Goal: Information Seeking & Learning: Learn about a topic

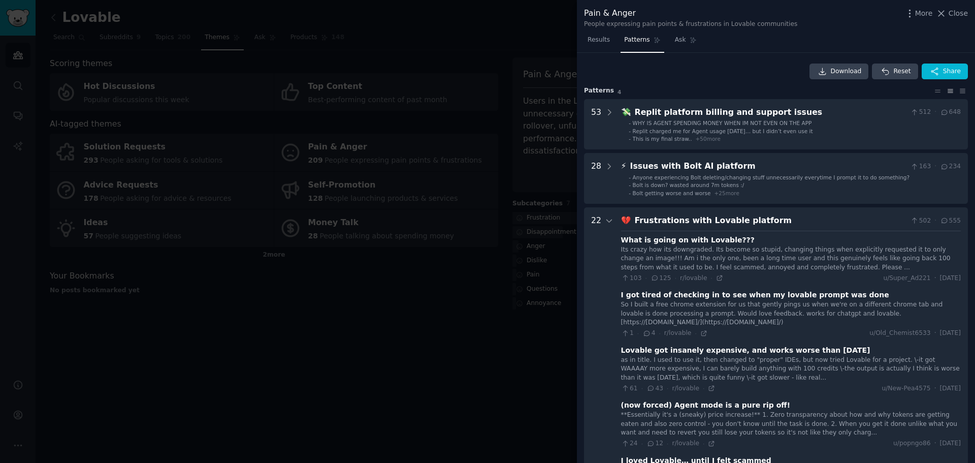
click at [346, 33] on div at bounding box center [487, 231] width 975 height 463
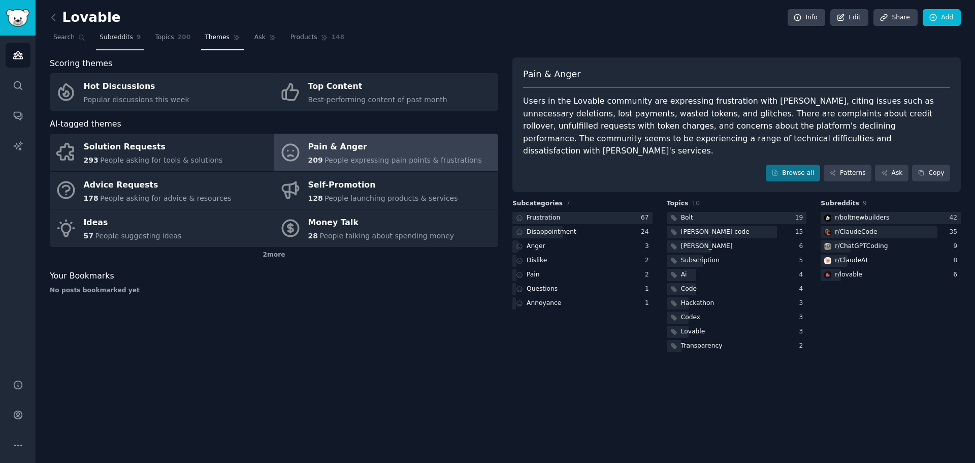
click at [126, 39] on span "Subreddits" at bounding box center [117, 37] width 34 height 9
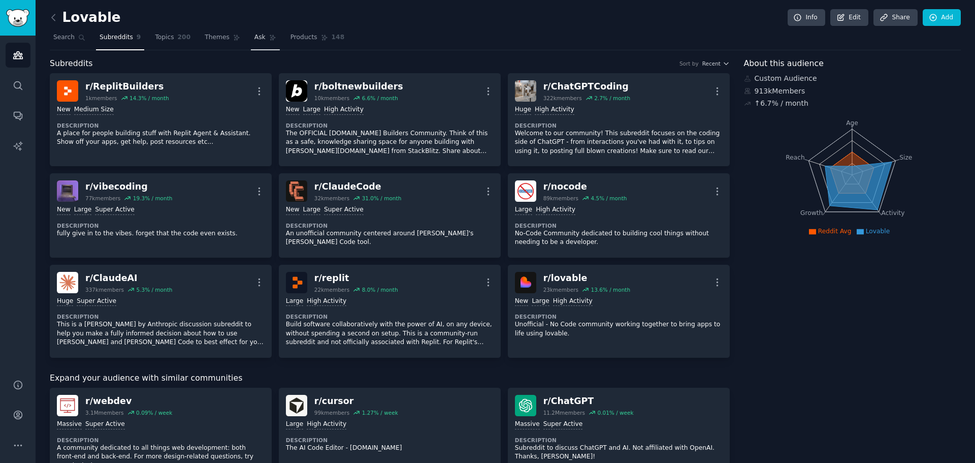
click at [251, 31] on link "Ask" at bounding box center [265, 39] width 29 height 21
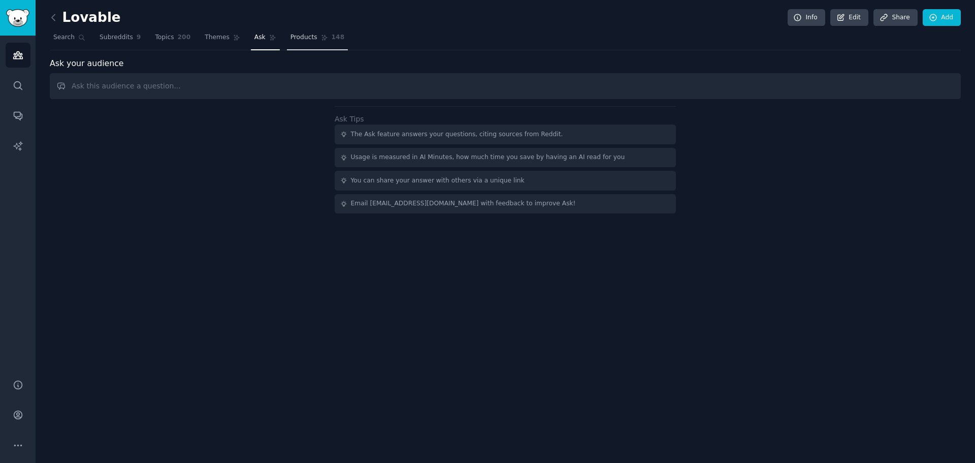
click at [294, 37] on span "Products" at bounding box center [304, 37] width 27 height 9
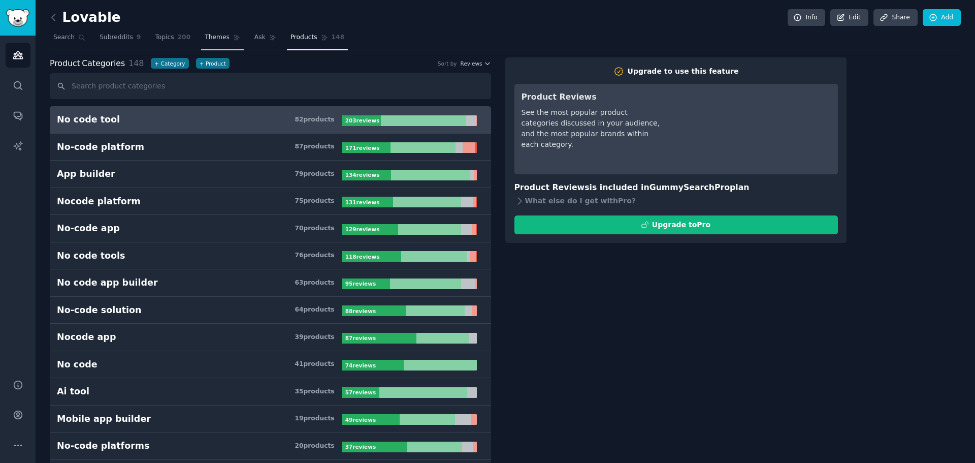
click at [211, 36] on span "Themes" at bounding box center [217, 37] width 25 height 9
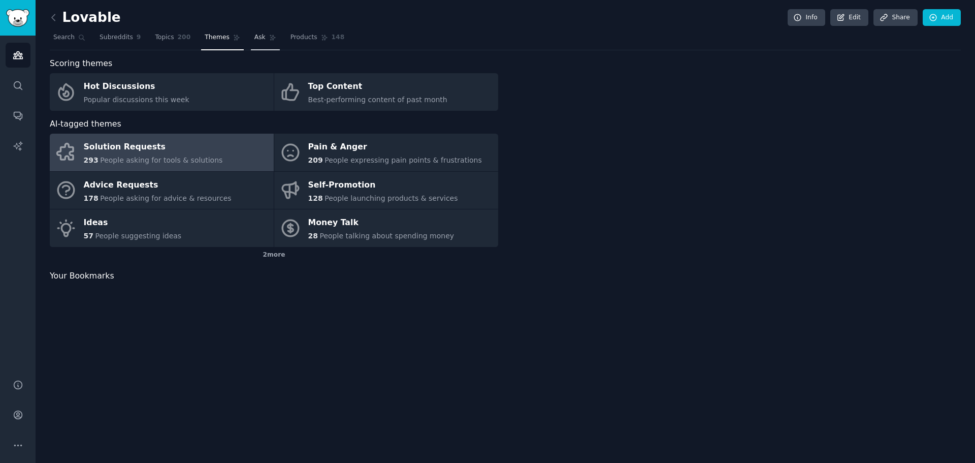
click at [254, 39] on link "Ask" at bounding box center [265, 39] width 29 height 21
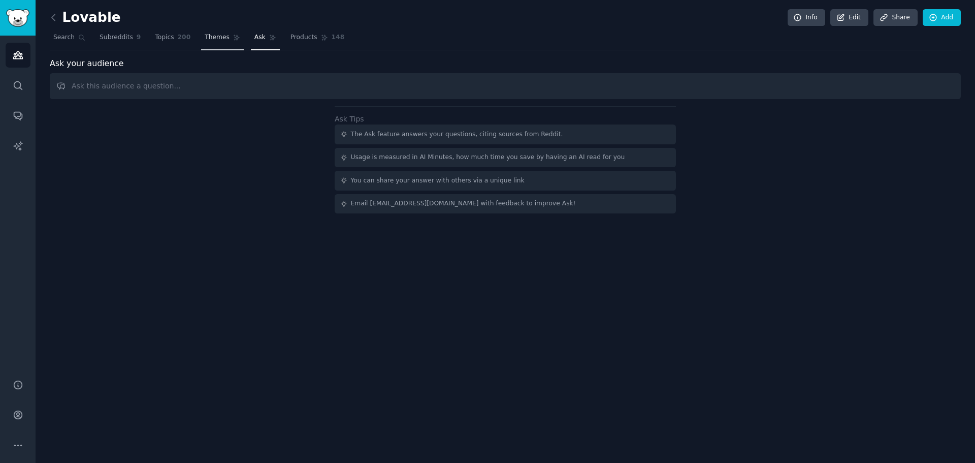
click at [201, 38] on link "Themes" at bounding box center [222, 39] width 43 height 21
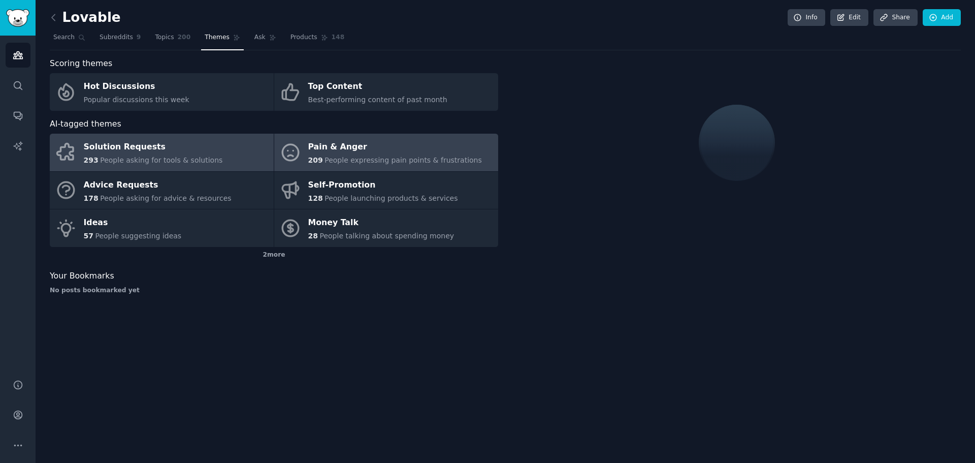
click at [346, 144] on div "Pain & Anger" at bounding box center [395, 147] width 174 height 16
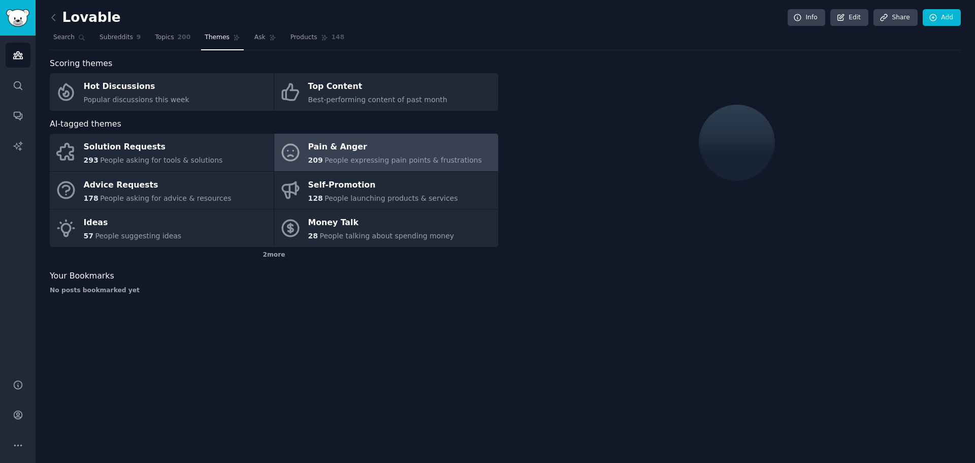
click at [379, 144] on div "Pain & Anger" at bounding box center [395, 147] width 174 height 16
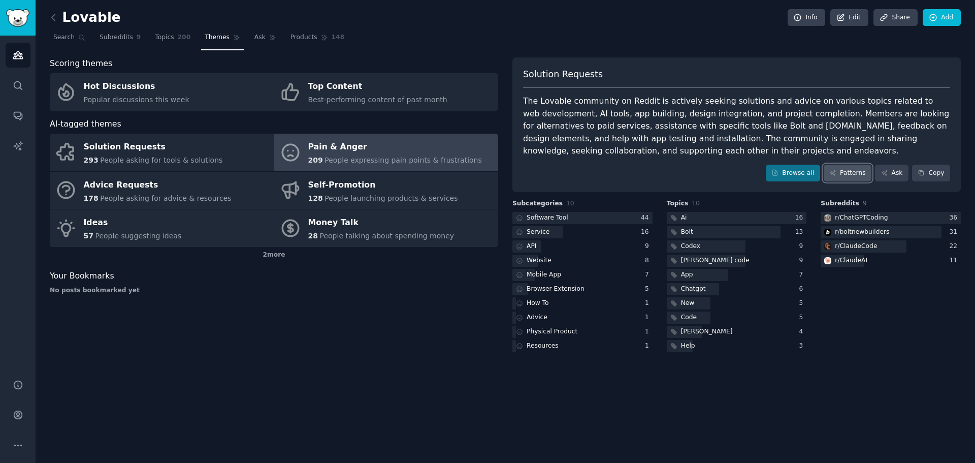
click at [863, 171] on link "Patterns" at bounding box center [848, 173] width 48 height 17
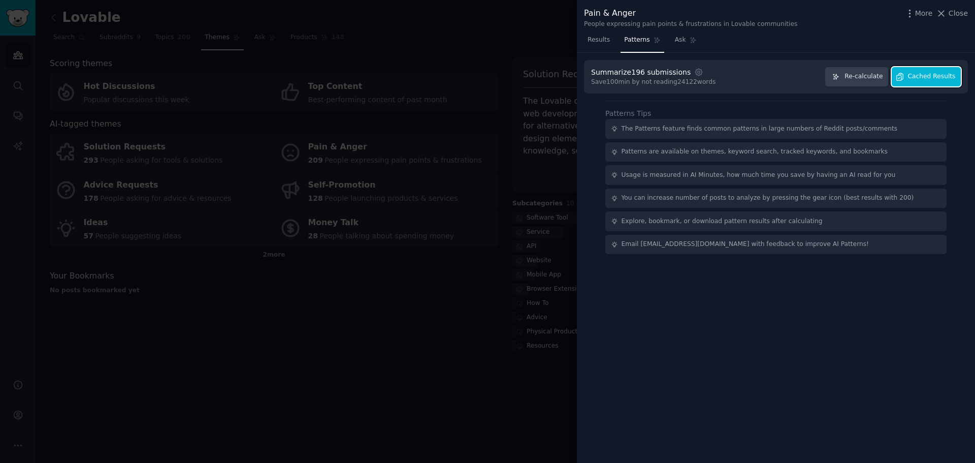
drag, startPoint x: 938, startPoint y: 75, endPoint x: 929, endPoint y: 76, distance: 9.3
click at [929, 76] on span "Cached Results" at bounding box center [932, 76] width 48 height 9
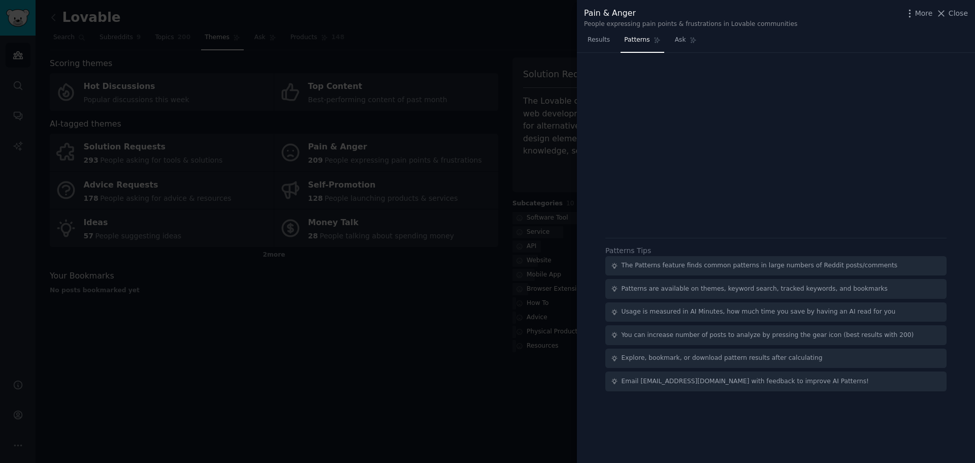
click at [929, 76] on div at bounding box center [776, 109] width 370 height 85
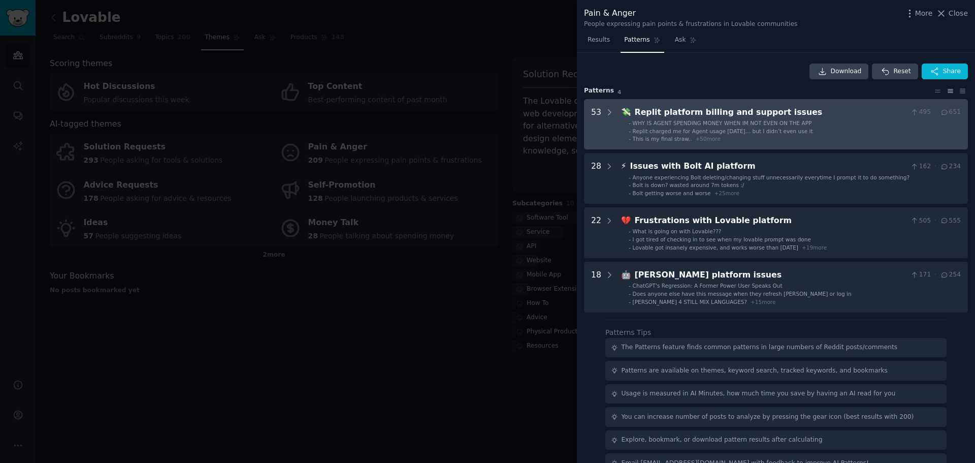
click at [735, 123] on span "WHY IS AGENT SPENDING MONEY WHEN IM NOT EVEN ON THE APP" at bounding box center [722, 123] width 179 height 6
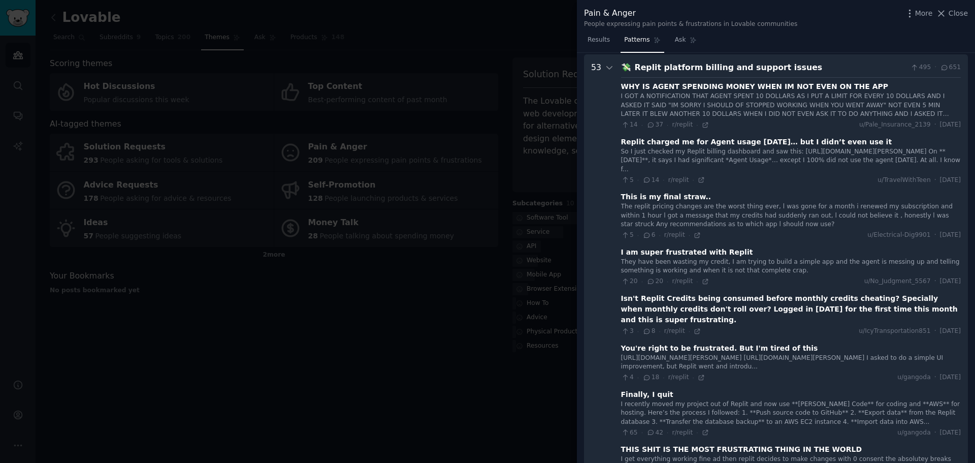
scroll to position [46, 0]
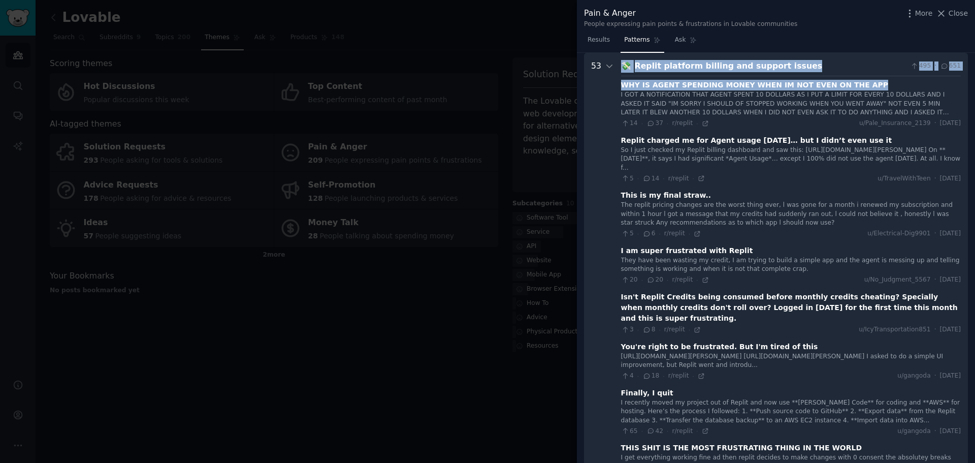
drag, startPoint x: 613, startPoint y: 87, endPoint x: 875, endPoint y: 82, distance: 262.6
click at [874, 82] on div "WHY IS AGENT SPENDING MONEY WHEN IM NOT EVEN ON THE APP" at bounding box center [791, 85] width 340 height 11
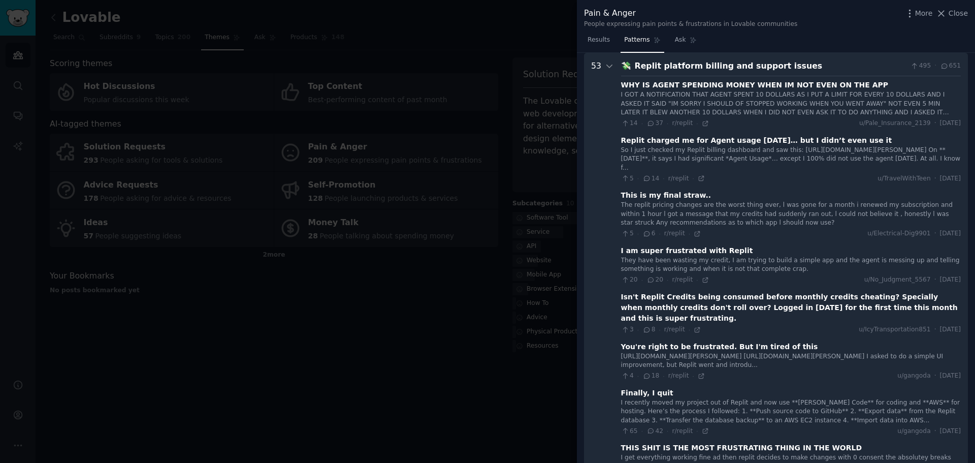
click at [874, 82] on div "WHY IS AGENT SPENDING MONEY WHEN IM NOT EVEN ON THE APP" at bounding box center [791, 85] width 340 height 11
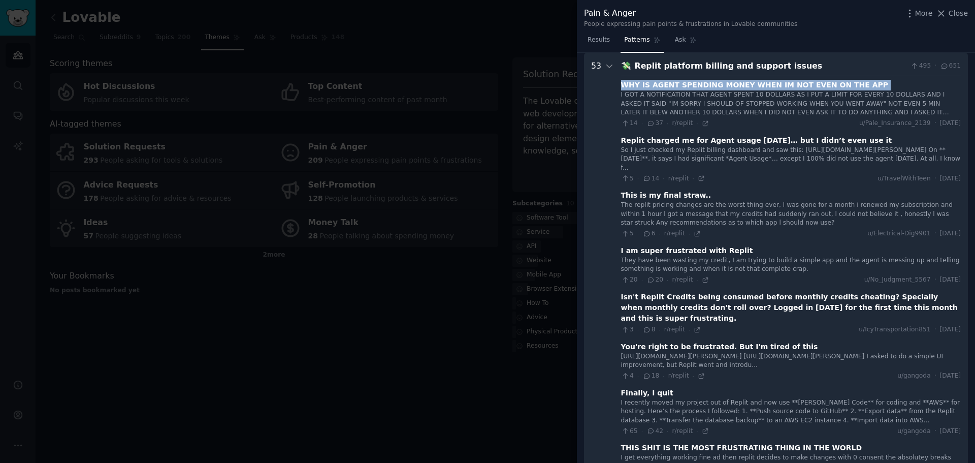
drag, startPoint x: 874, startPoint y: 82, endPoint x: 645, endPoint y: 83, distance: 229.1
click at [645, 83] on div "WHY IS AGENT SPENDING MONEY WHEN IM NOT EVEN ON THE APP" at bounding box center [791, 85] width 340 height 11
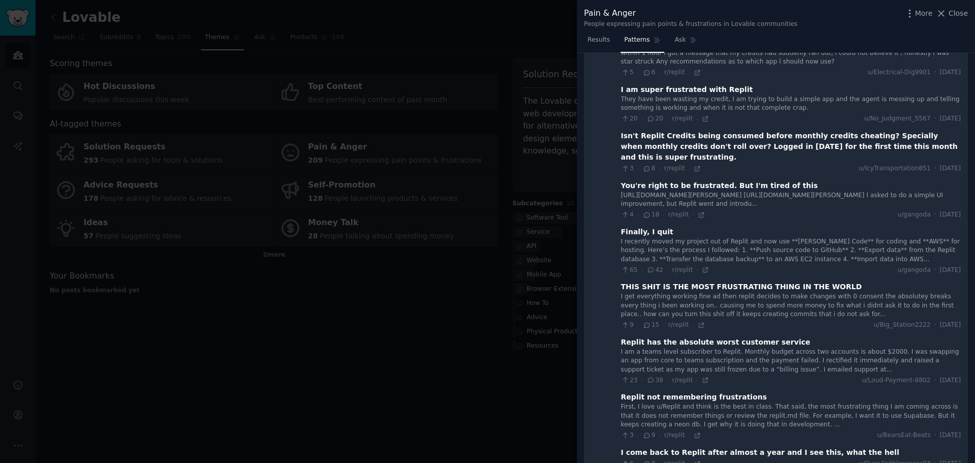
scroll to position [199, 0]
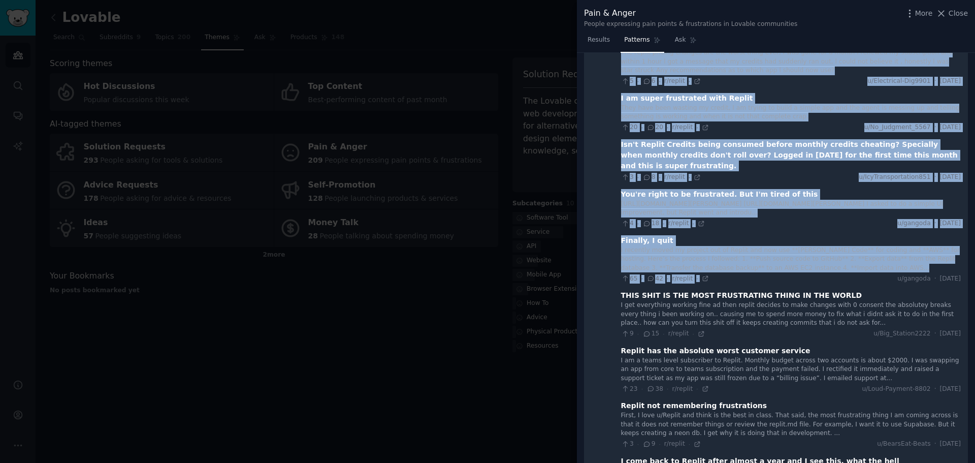
drag, startPoint x: 606, startPoint y: 242, endPoint x: 828, endPoint y: 272, distance: 224.0
click at [853, 280] on div "65 · 42 · r/replit · u/gangoda · [DATE]" at bounding box center [791, 278] width 340 height 9
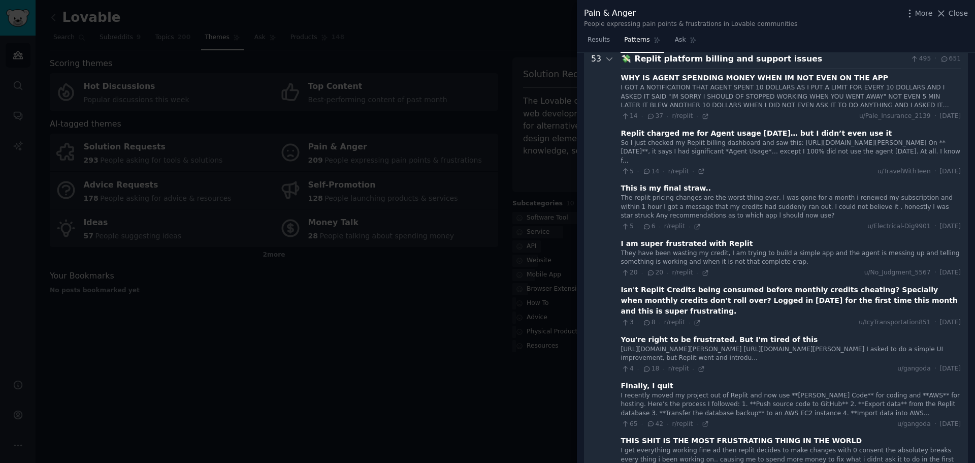
scroll to position [0, 0]
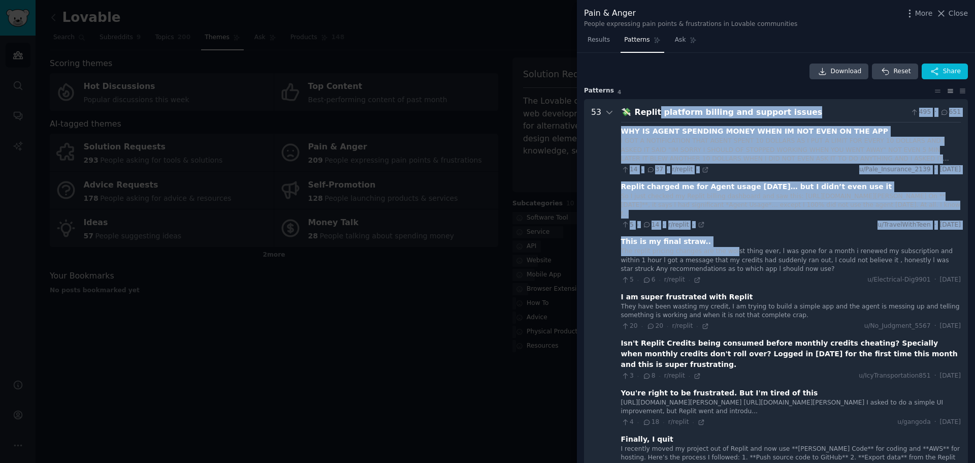
drag, startPoint x: 655, startPoint y: 118, endPoint x: 723, endPoint y: 253, distance: 151.0
click at [746, 227] on div "5 · 14 · r/replit · u/TravelWithTeen · [DATE]" at bounding box center [791, 224] width 340 height 9
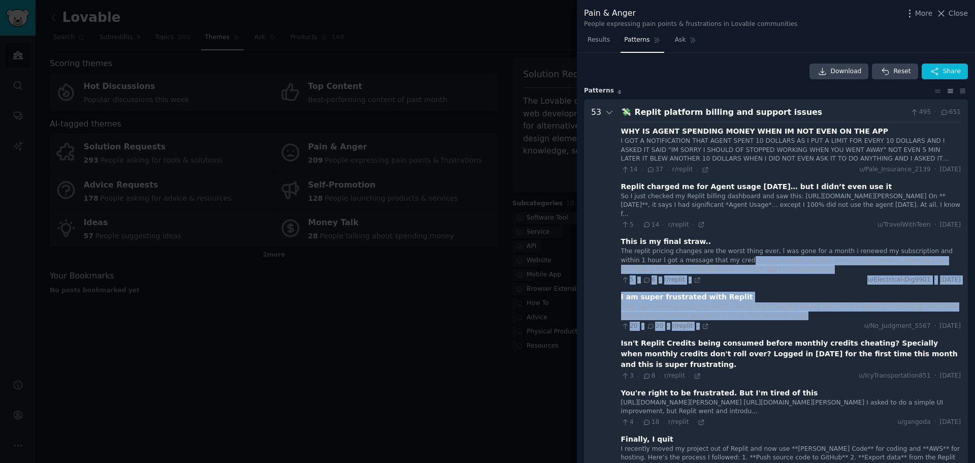
drag, startPoint x: 697, startPoint y: 263, endPoint x: 761, endPoint y: 321, distance: 86.7
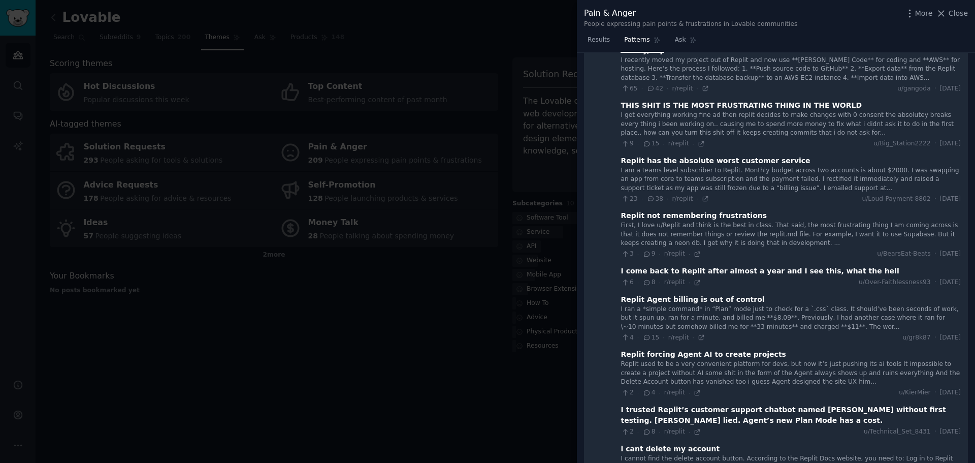
scroll to position [406, 0]
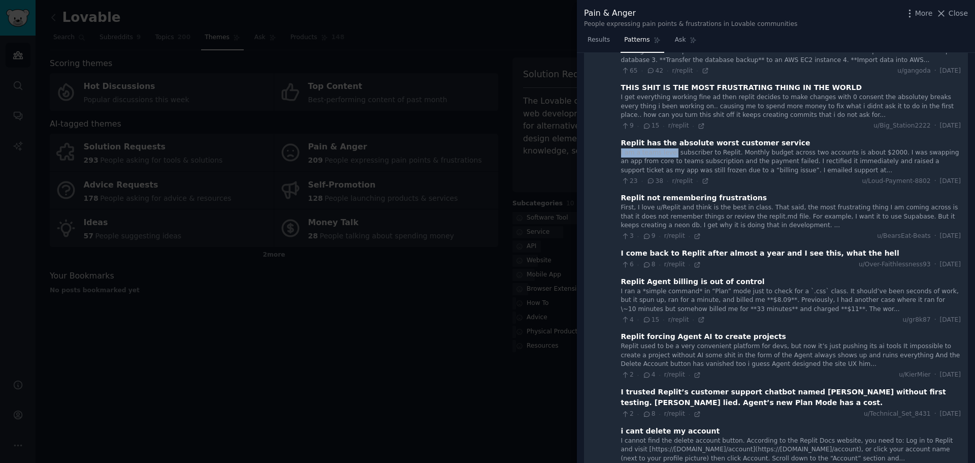
drag, startPoint x: 668, startPoint y: 153, endPoint x: 782, endPoint y: 143, distance: 114.2
click at [782, 143] on div "Replit has the absolute worst customer service I am a teams level subscriber to…" at bounding box center [791, 162] width 340 height 48
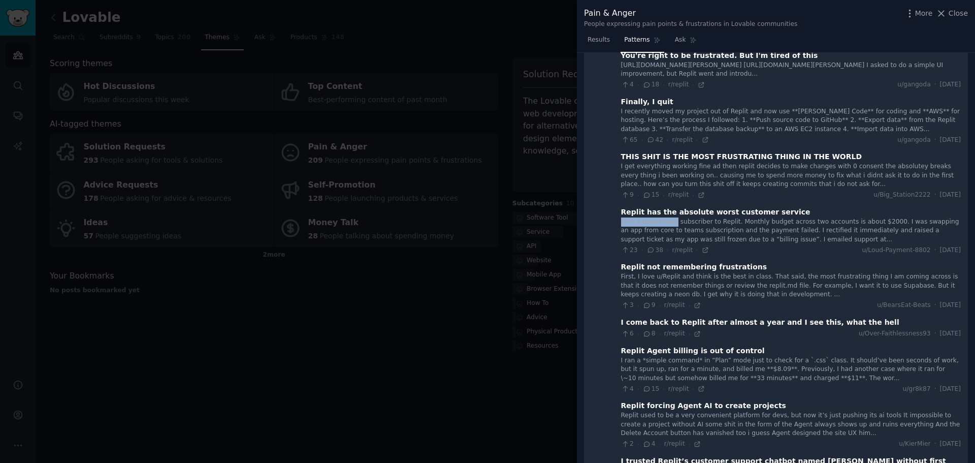
scroll to position [203, 0]
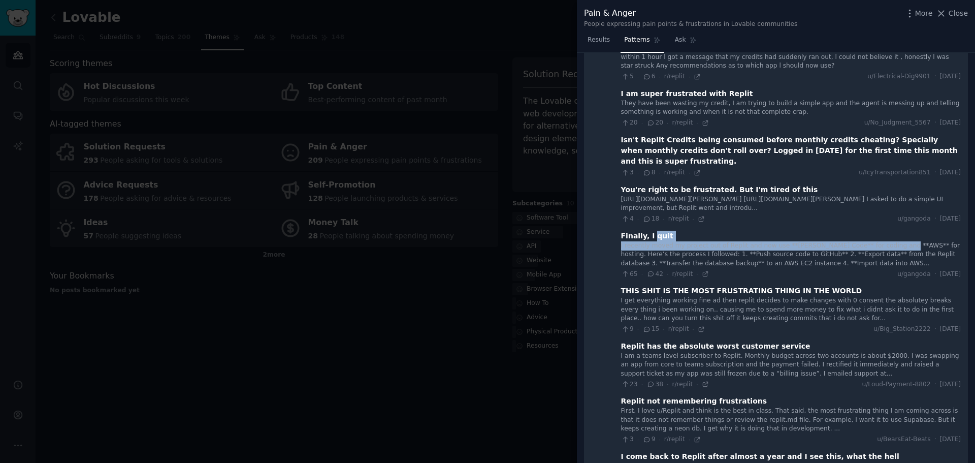
drag, startPoint x: 697, startPoint y: 238, endPoint x: 884, endPoint y: 251, distance: 186.9
click at [884, 251] on div "Finally, I quit I recently moved my project out of Replit and now use **[PERSON…" at bounding box center [791, 255] width 340 height 48
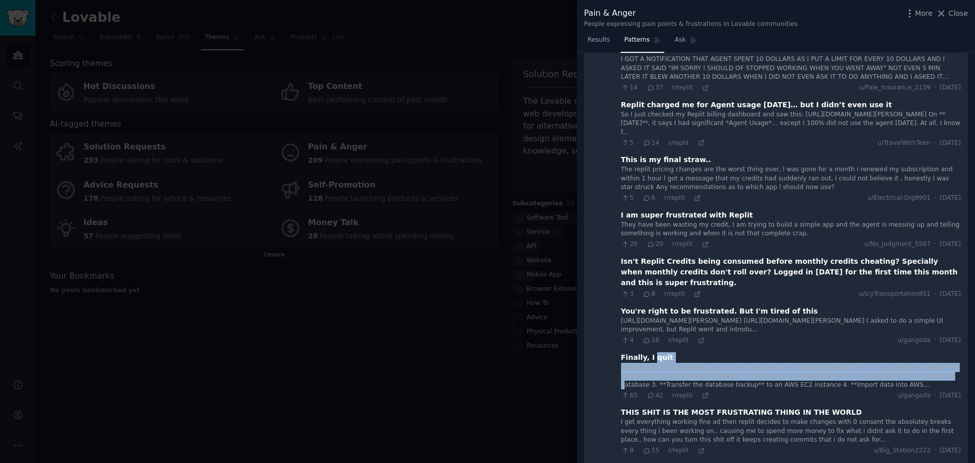
scroll to position [0, 0]
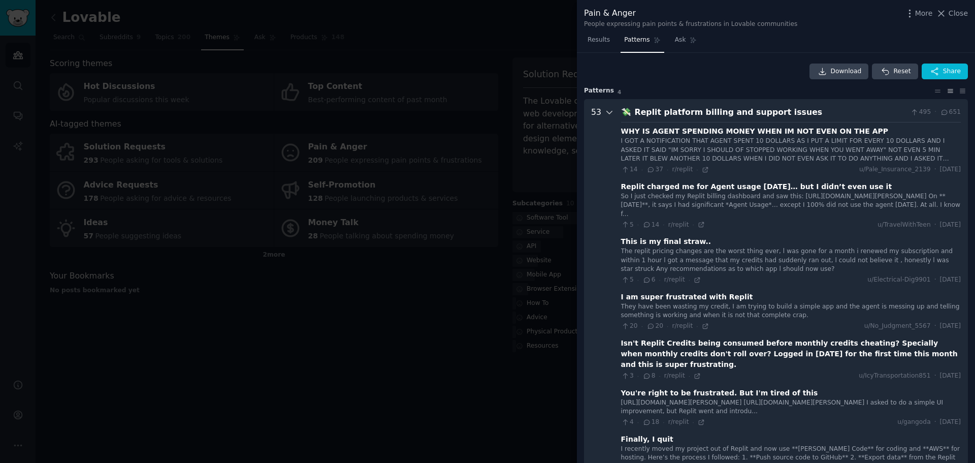
click at [607, 109] on icon at bounding box center [609, 112] width 9 height 9
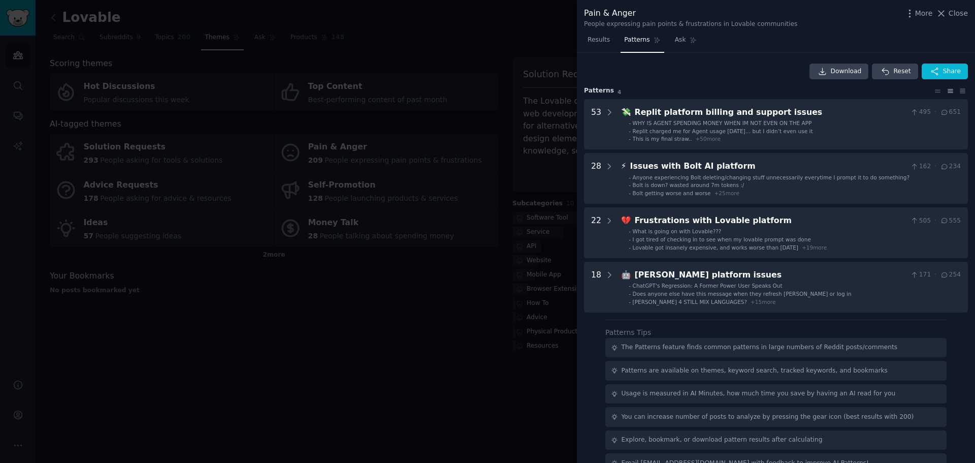
click at [682, 120] on span "WHY IS AGENT SPENDING MONEY WHEN IM NOT EVEN ON THE APP" at bounding box center [722, 123] width 179 height 6
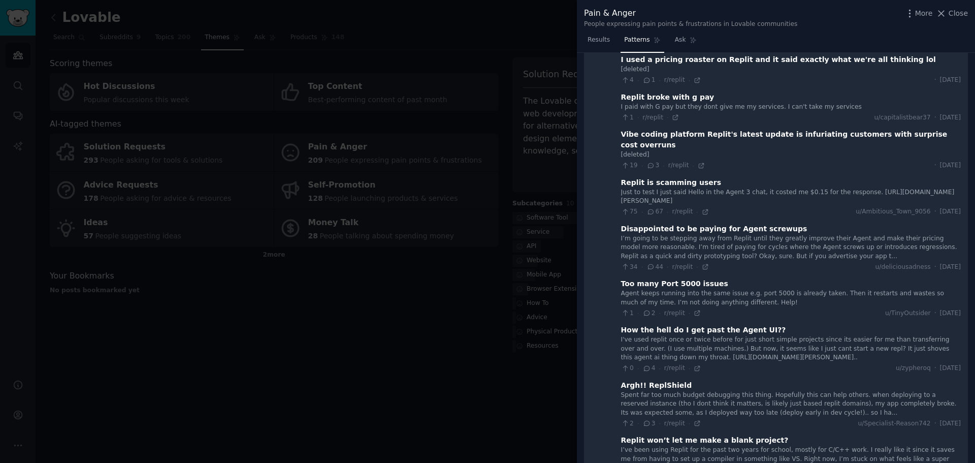
scroll to position [2027, 0]
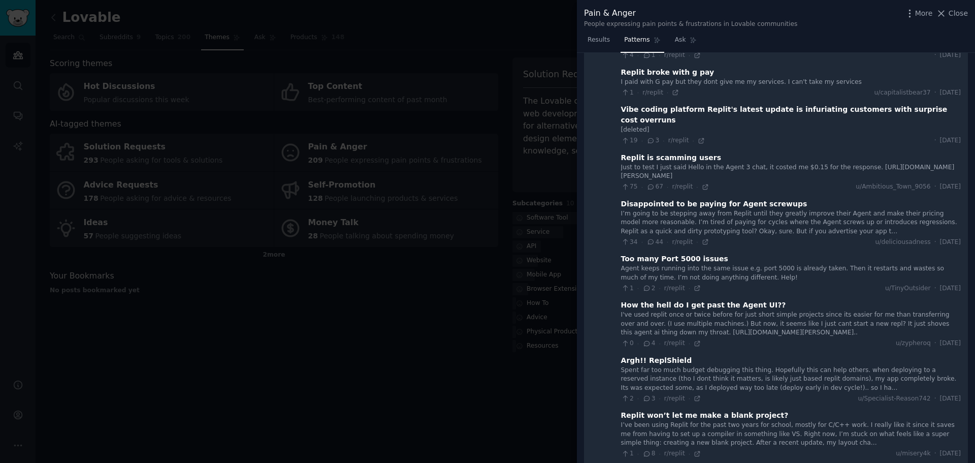
click at [624, 36] on span "Patterns" at bounding box center [636, 40] width 25 height 9
click at [598, 45] on link "Results" at bounding box center [598, 42] width 29 height 21
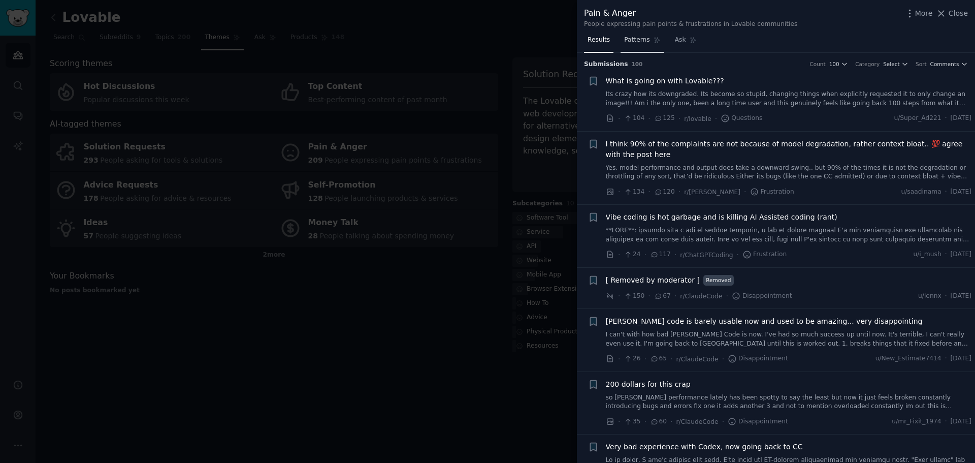
click at [640, 40] on span "Patterns" at bounding box center [636, 40] width 25 height 9
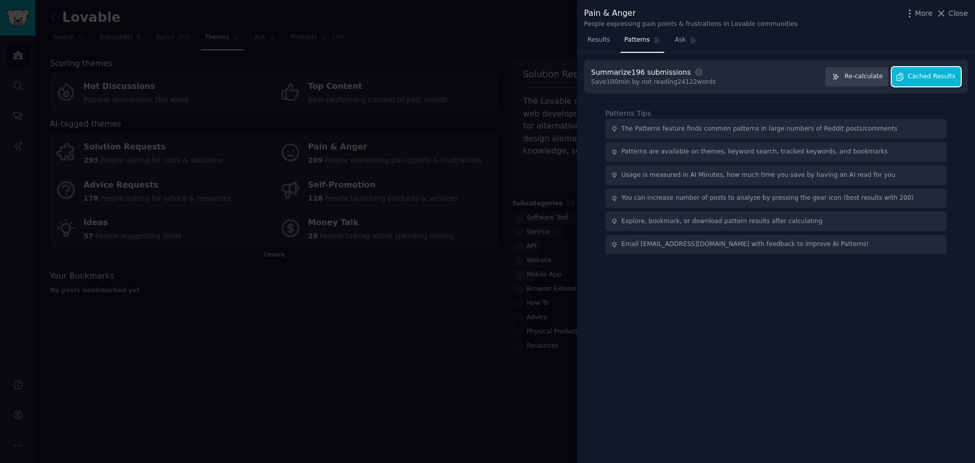
click at [927, 71] on button "Cached Results" at bounding box center [926, 77] width 69 height 20
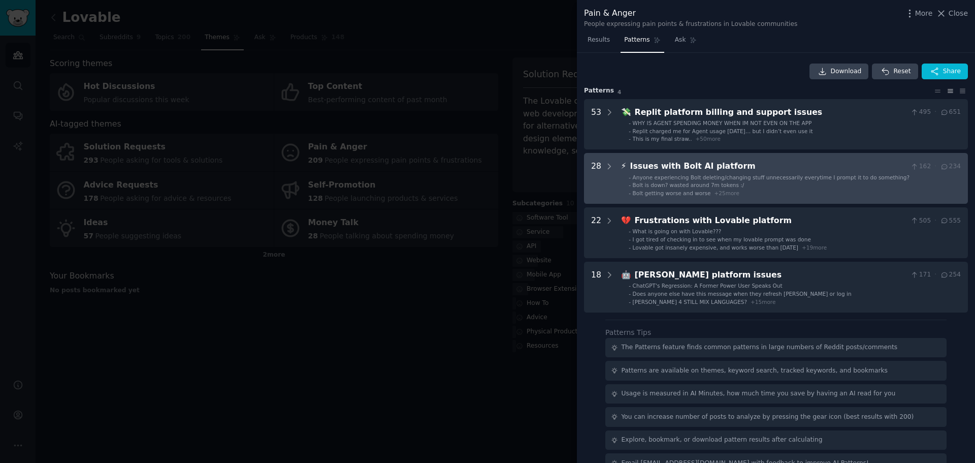
click at [798, 160] on div "Issues with Bolt AI platform" at bounding box center [768, 166] width 277 height 13
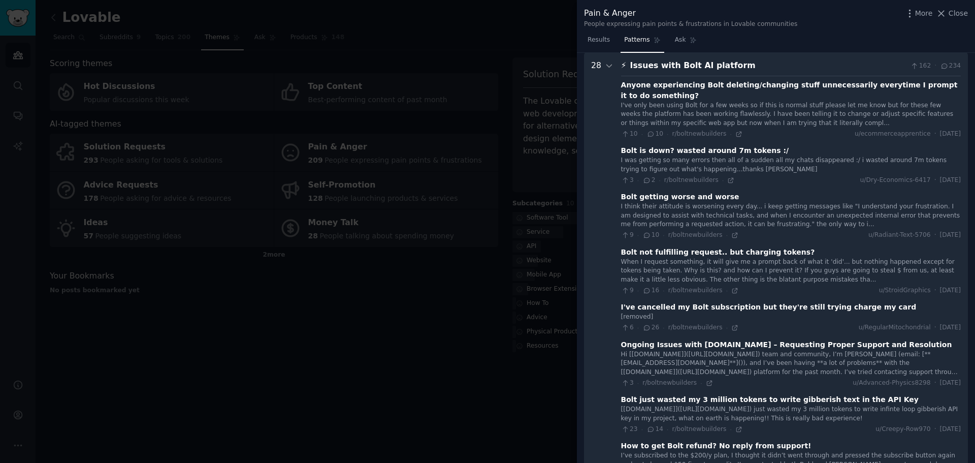
scroll to position [253, 0]
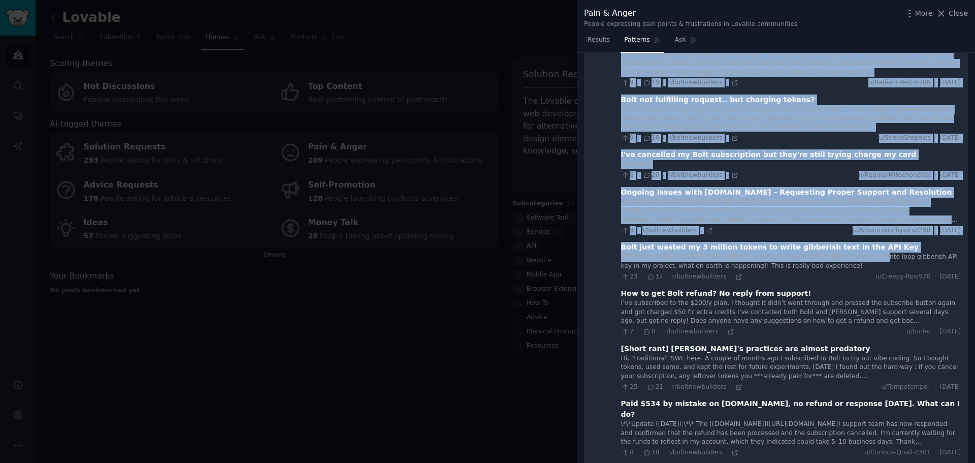
drag, startPoint x: 613, startPoint y: 238, endPoint x: 834, endPoint y: 245, distance: 222.1
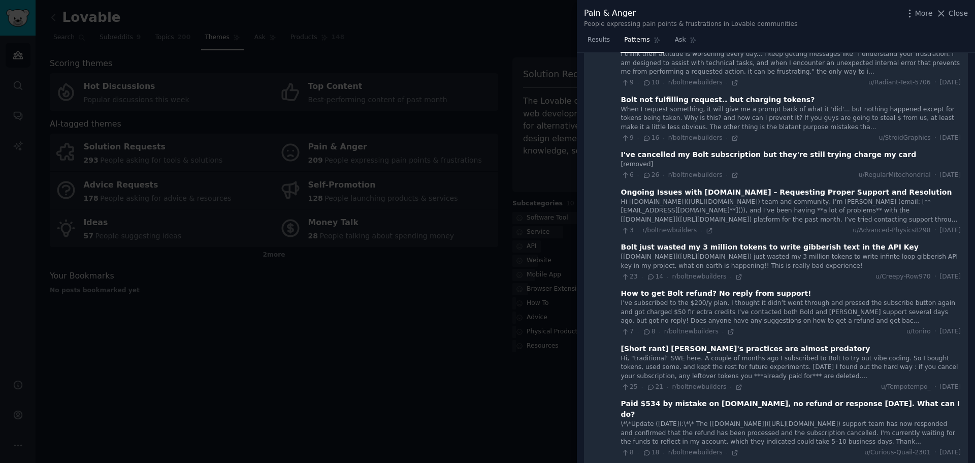
click at [832, 253] on div "[[DOMAIN_NAME]]([URL][DOMAIN_NAME]) just wasted my 3 million tokens to write in…" at bounding box center [791, 261] width 340 height 18
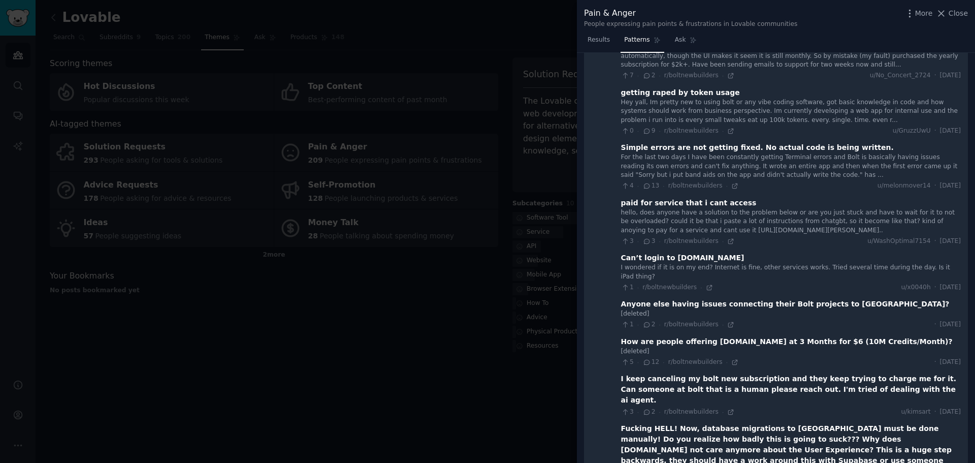
scroll to position [812, 0]
click at [674, 423] on div "Fucking HELL! Now, database migrations to [GEOGRAPHIC_DATA] must be done manual…" at bounding box center [791, 449] width 340 height 53
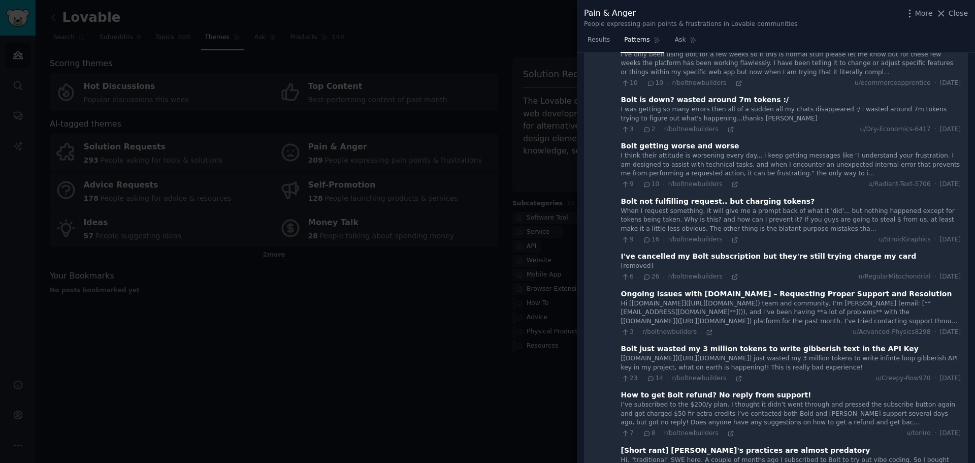
scroll to position [0, 0]
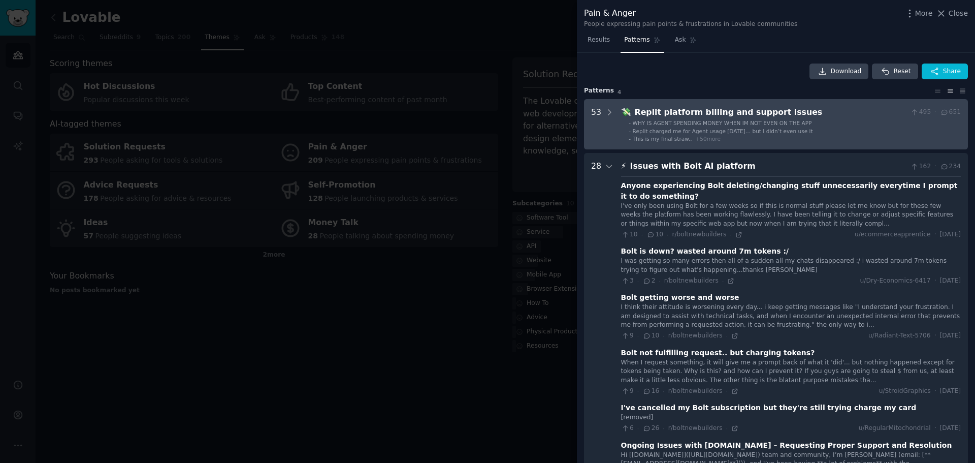
click at [715, 129] on span "Replit charged me for Agent usage [DATE]… but I didn’t even use it" at bounding box center [723, 131] width 180 height 6
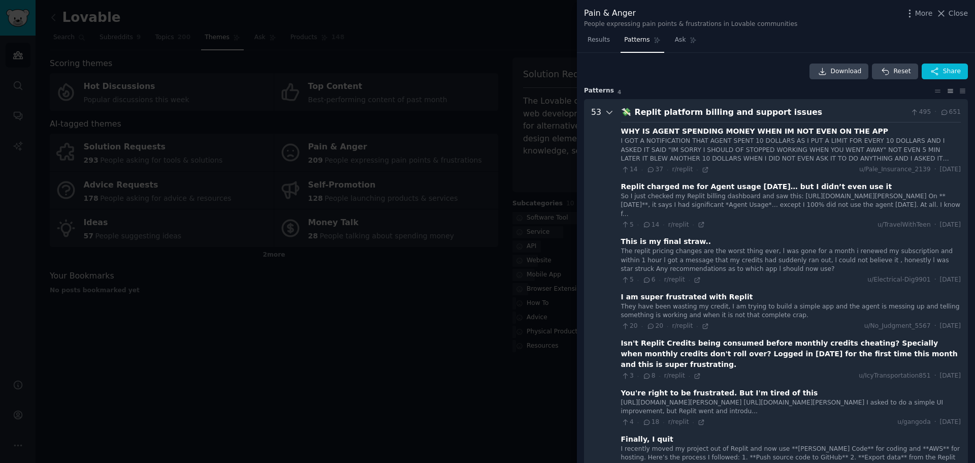
click at [606, 111] on icon at bounding box center [609, 112] width 9 height 9
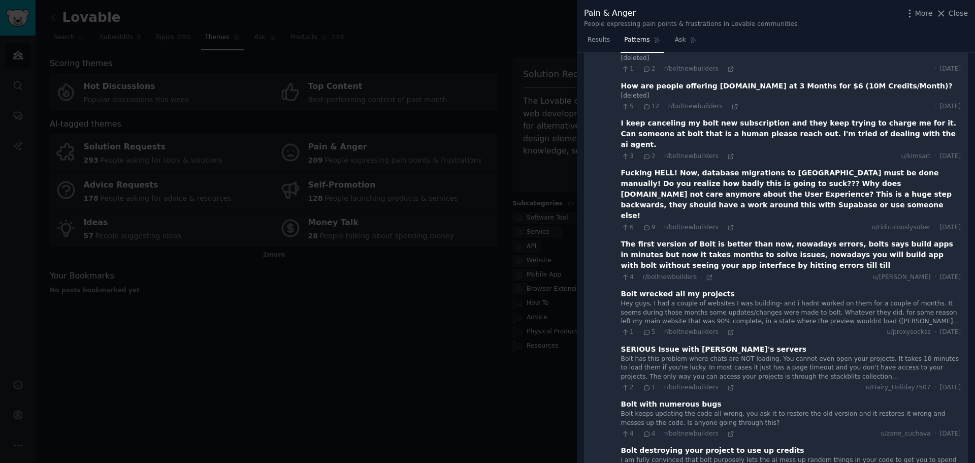
scroll to position [1434, 0]
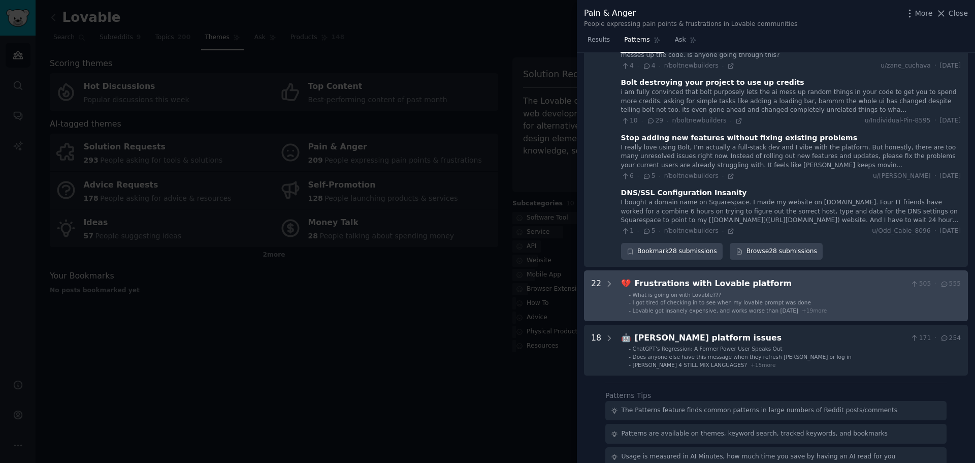
click at [716, 291] on li "- What is going on with Lovable???" at bounding box center [795, 294] width 332 height 7
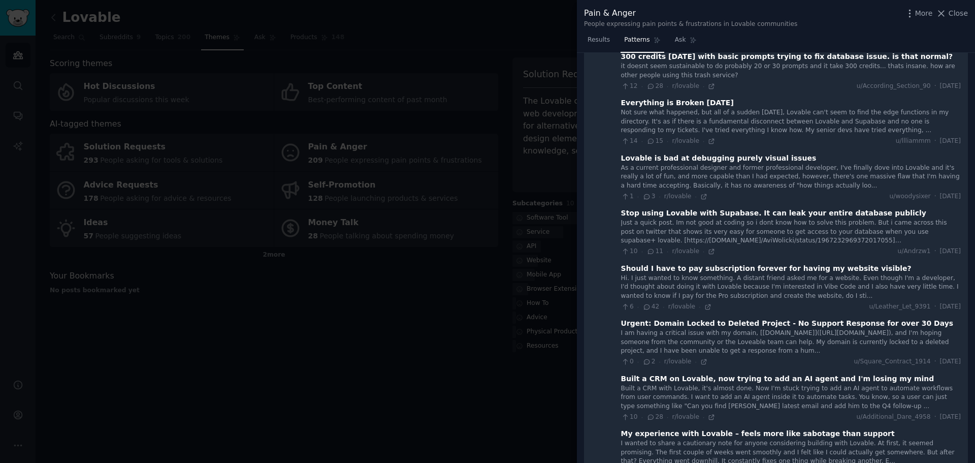
scroll to position [2622, 0]
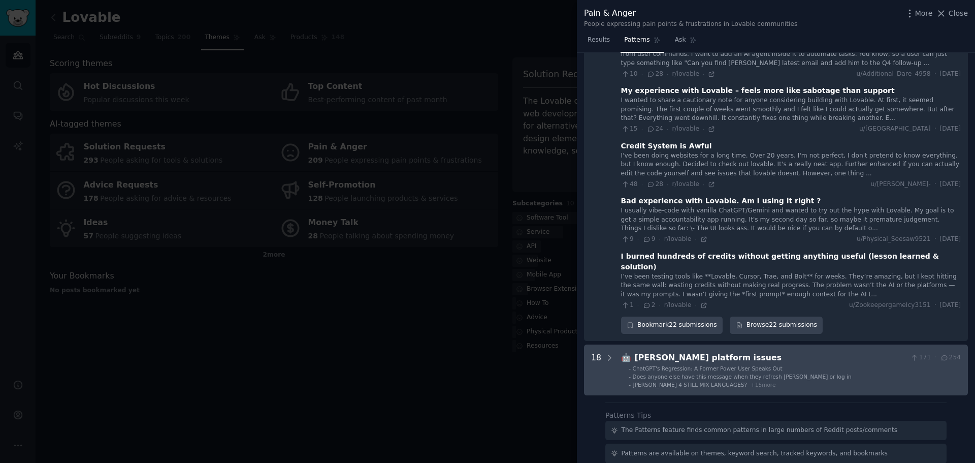
click at [712, 365] on ul "- ChatGPT's Regression: A Former Power User Speaks Out - Does anyone else have …" at bounding box center [791, 376] width 339 height 23
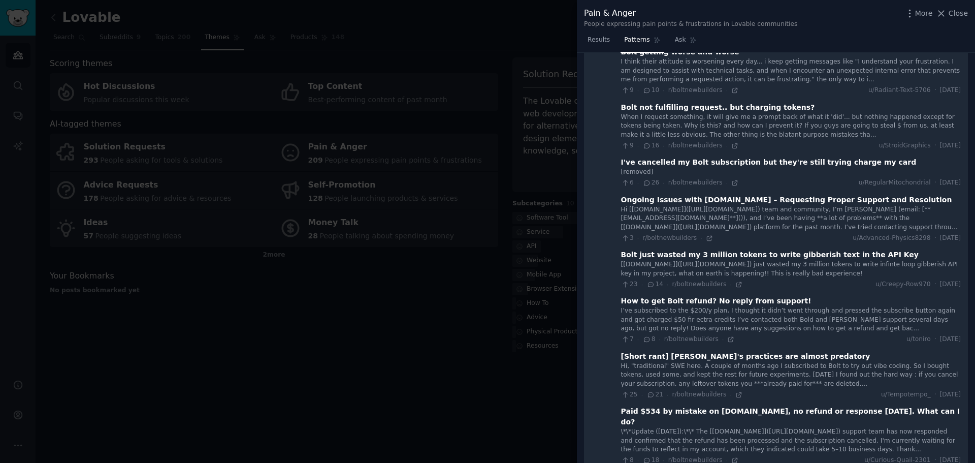
scroll to position [0, 0]
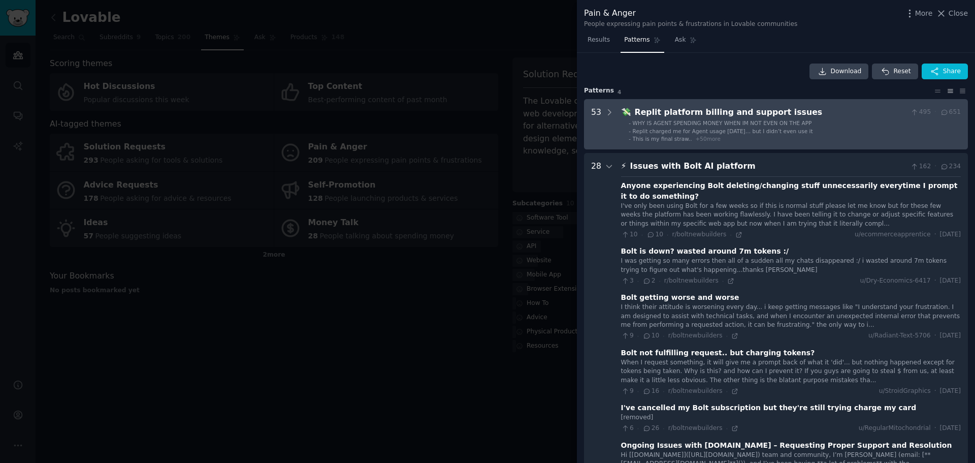
click at [698, 143] on issues "53 💸 Replit platform billing and support issues 495 · 651 - WHY IS AGENT SPENDI…" at bounding box center [776, 124] width 384 height 51
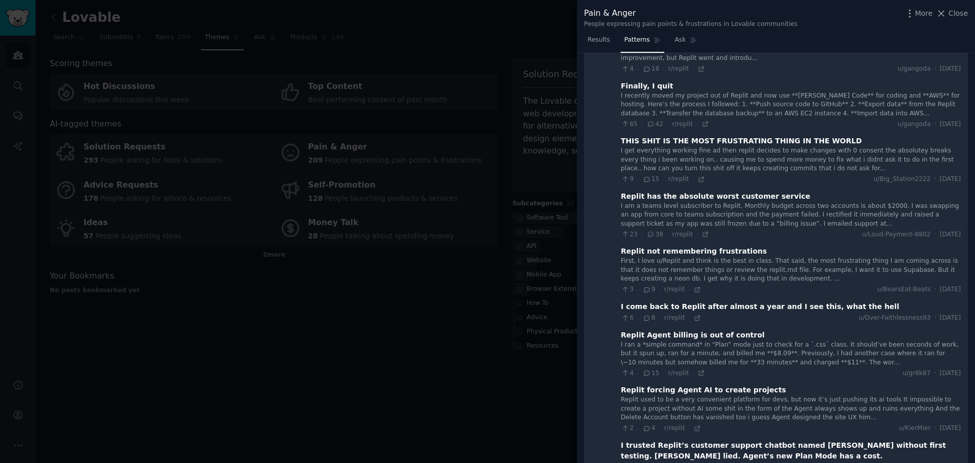
scroll to position [402, 0]
